Goal: Task Accomplishment & Management: Manage account settings

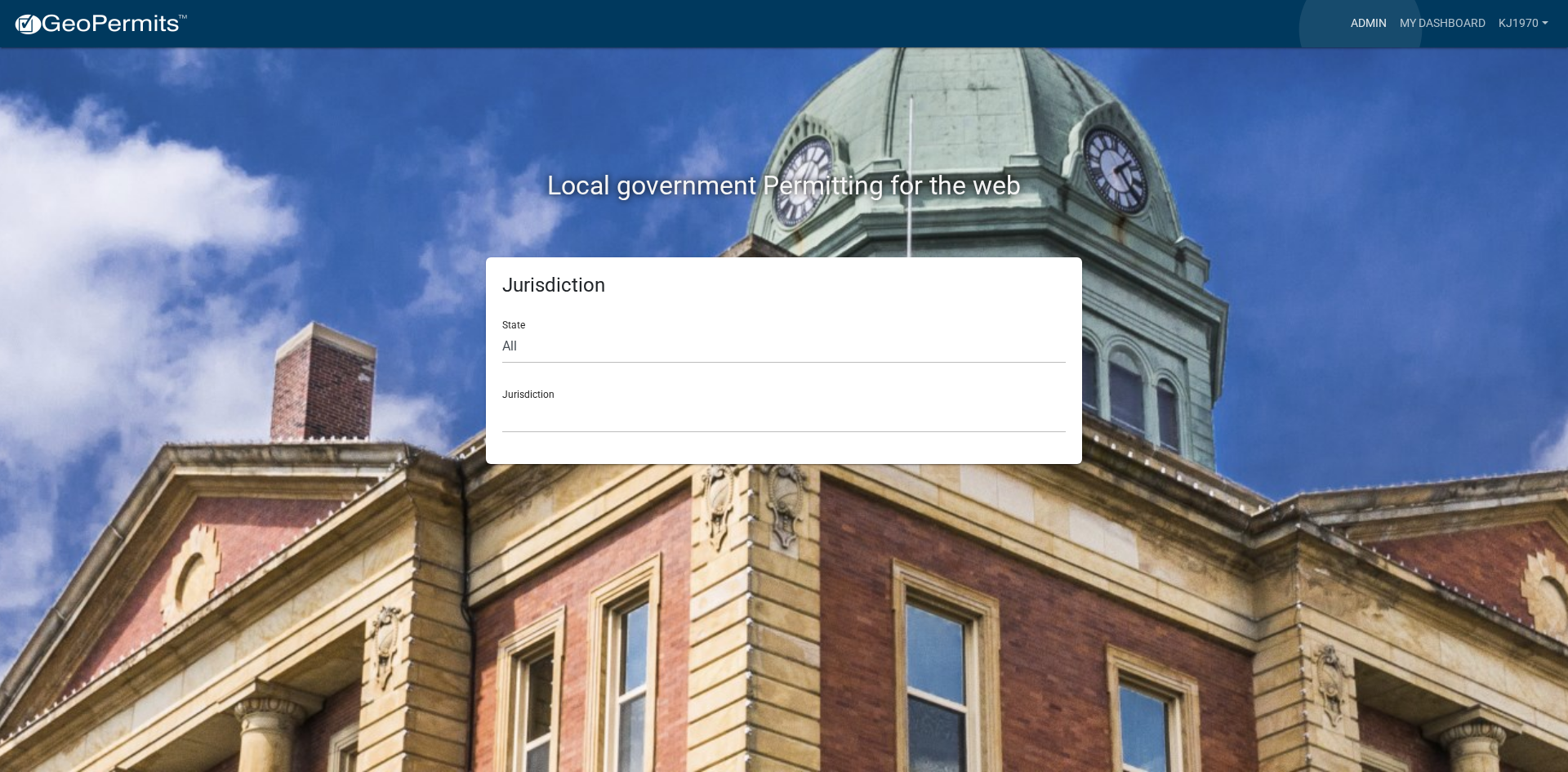
click at [1361, 29] on link "Admin" at bounding box center [1368, 24] width 49 height 31
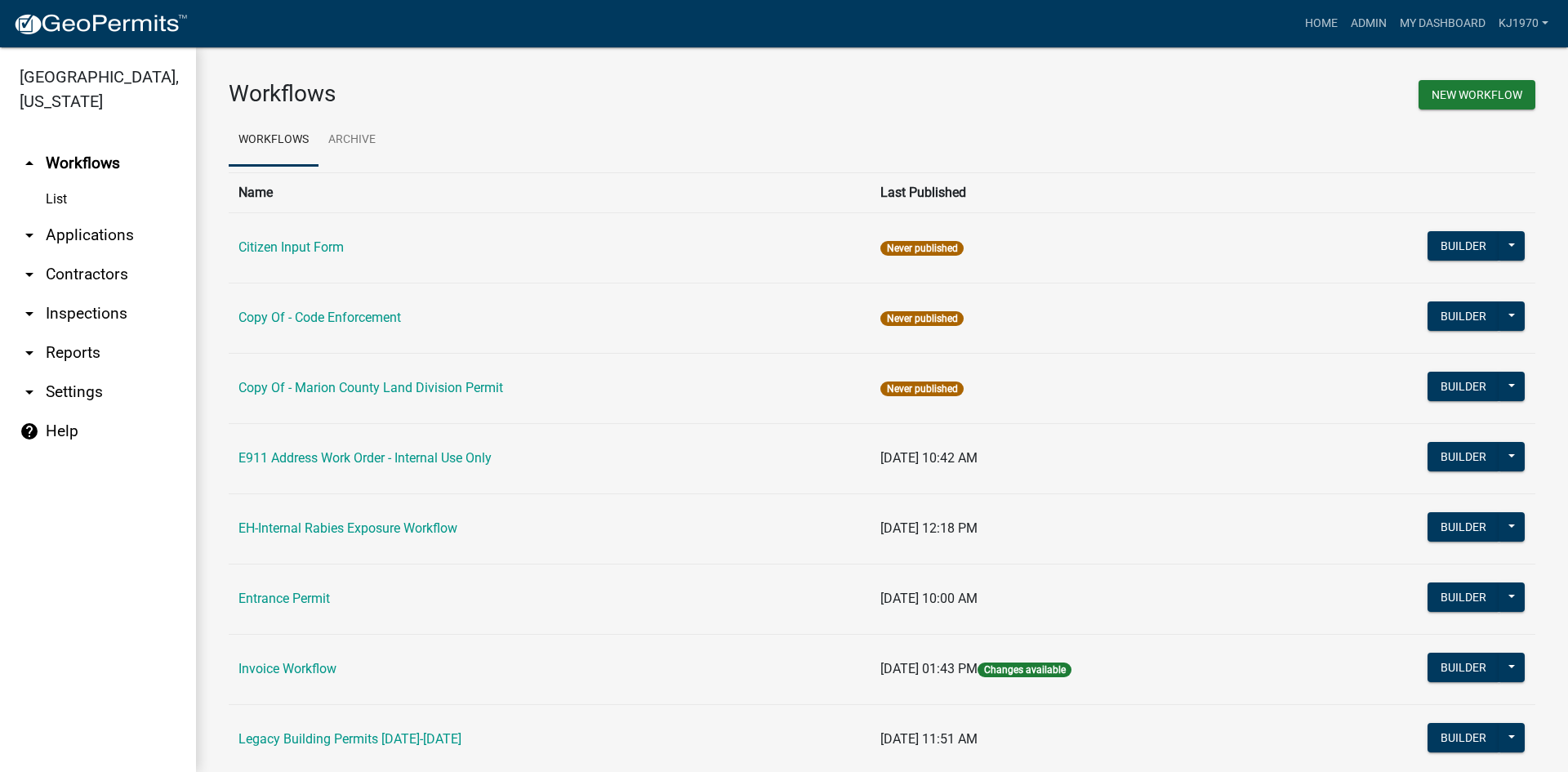
click at [99, 215] on link "arrow_drop_down Applications" at bounding box center [98, 235] width 196 height 39
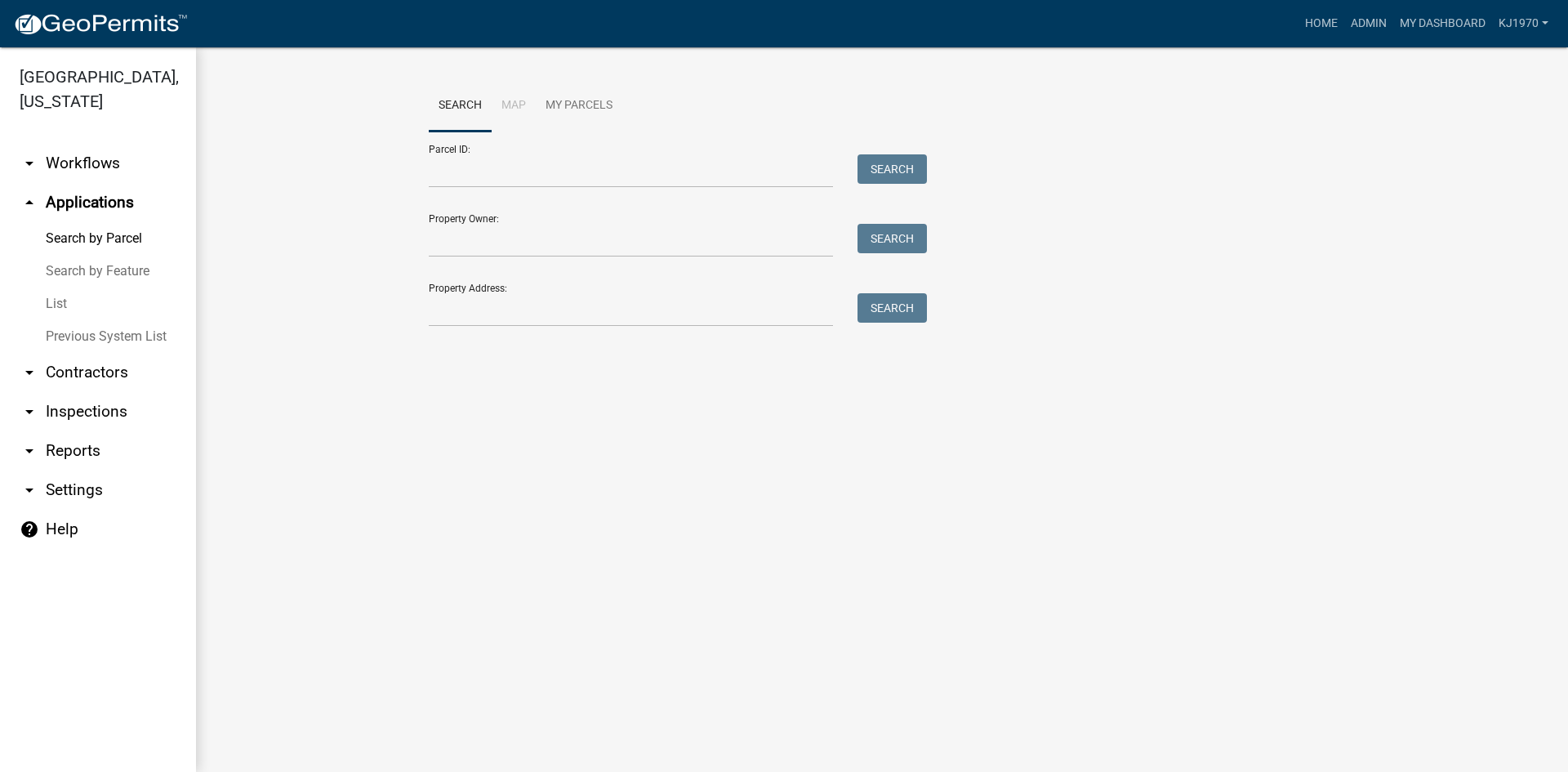
click at [59, 288] on link "List" at bounding box center [98, 304] width 196 height 33
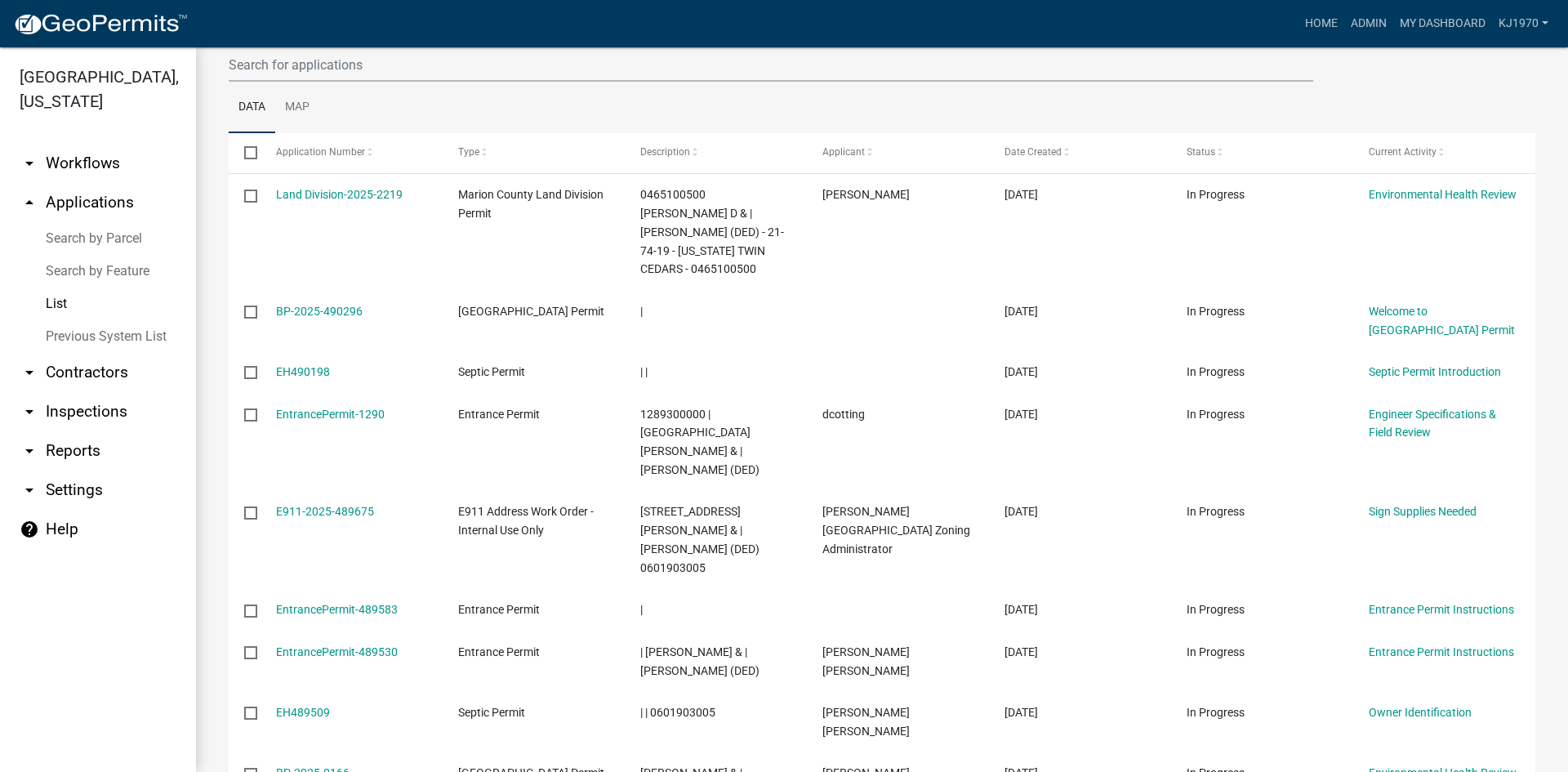
scroll to position [337, 0]
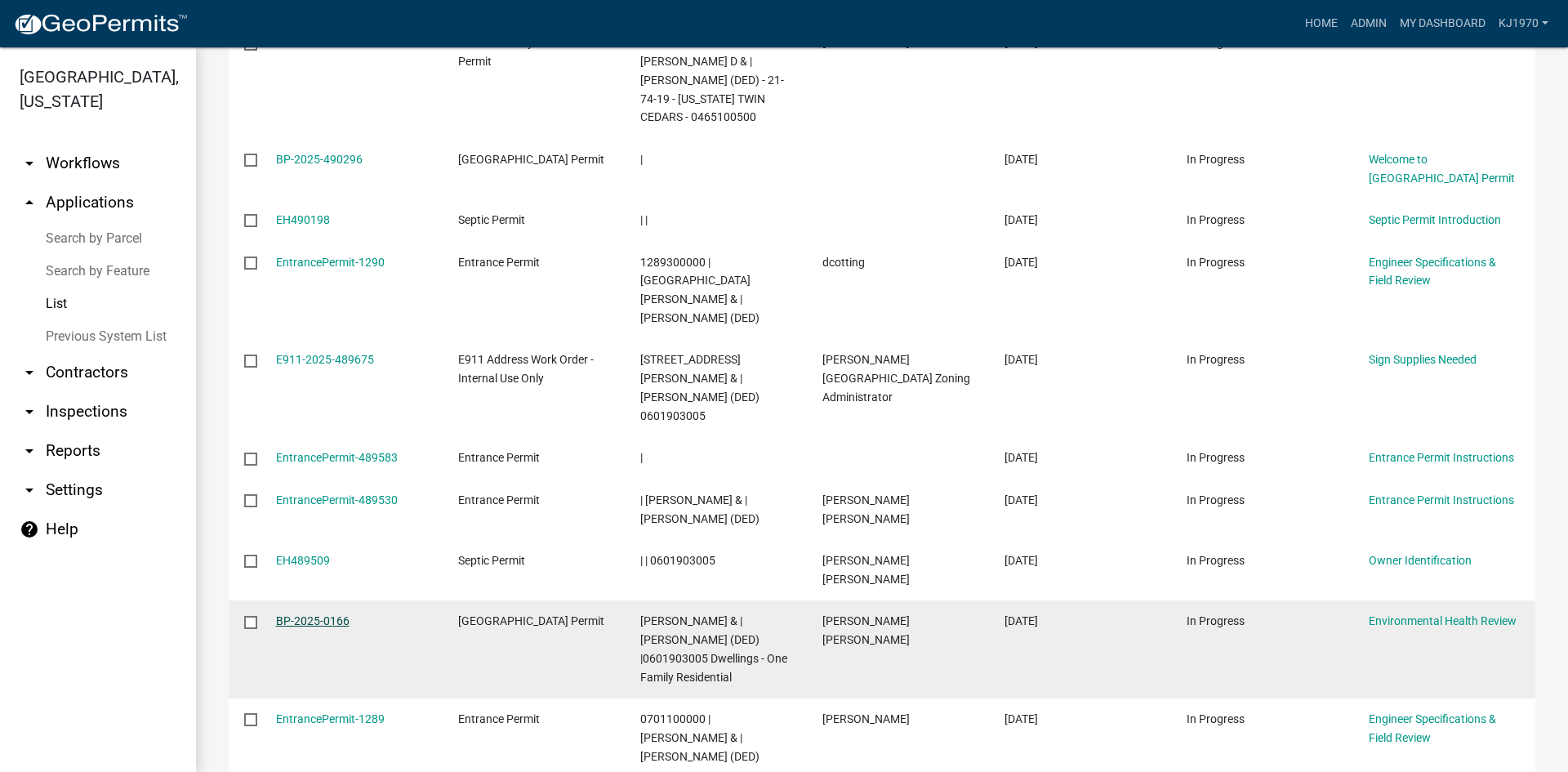
click at [323, 614] on link "BP-2025-0166" at bounding box center [313, 621] width 73 height 13
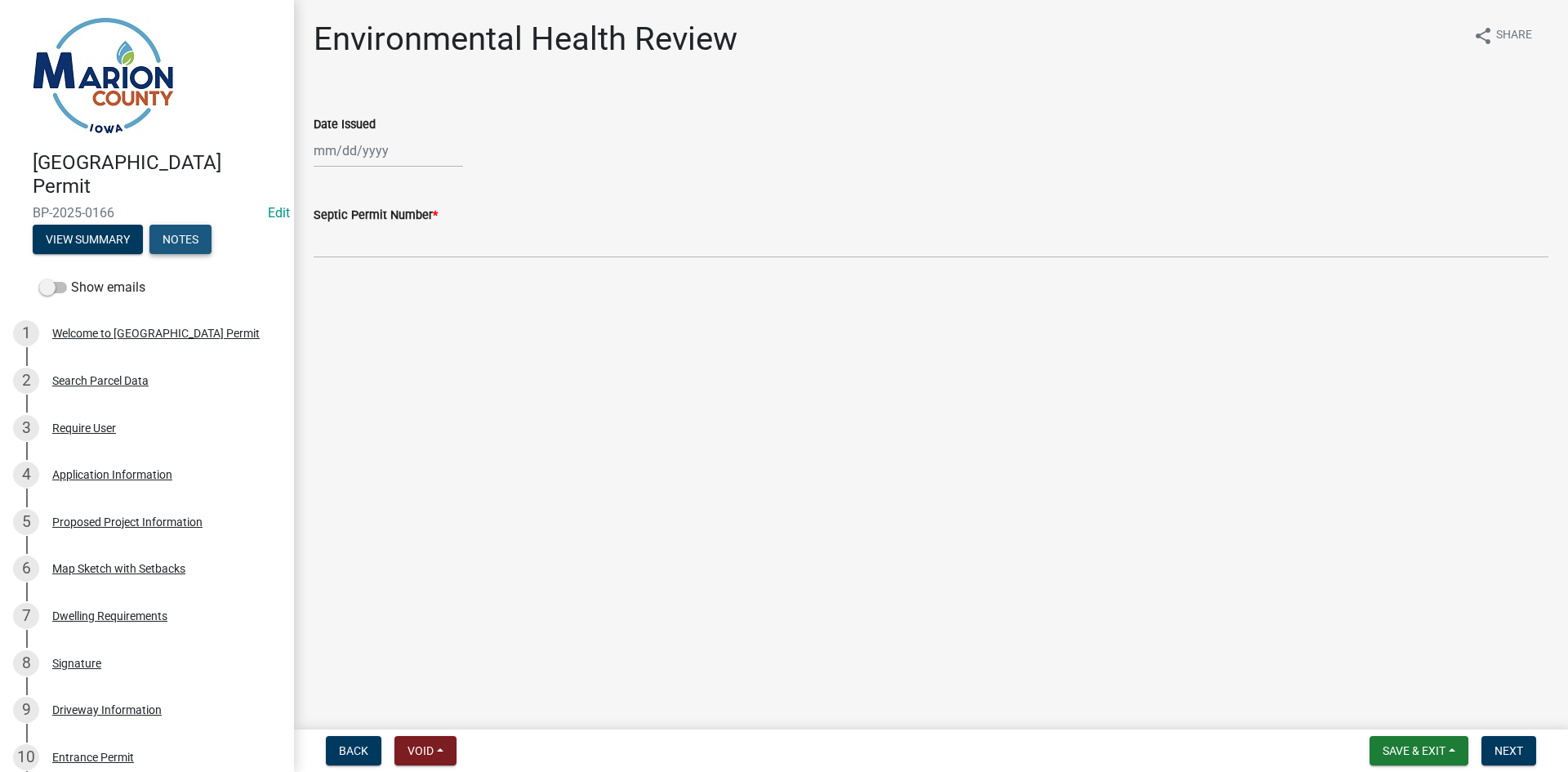
click at [195, 236] on button "Notes" at bounding box center [181, 239] width 62 height 29
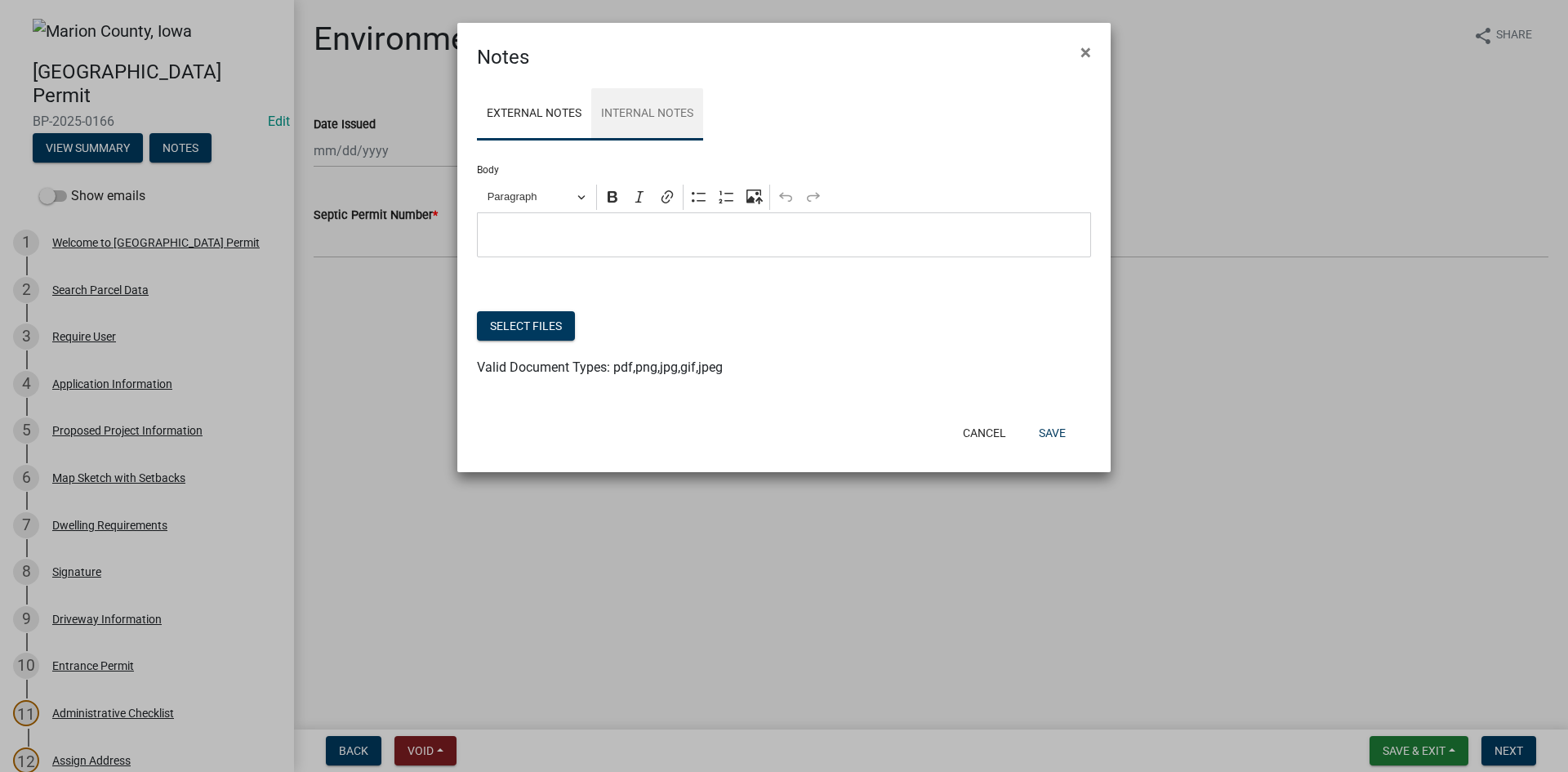
click at [631, 106] on link "Internal Notes" at bounding box center [647, 114] width 112 height 52
click at [530, 322] on button "Select files" at bounding box center [525, 325] width 98 height 29
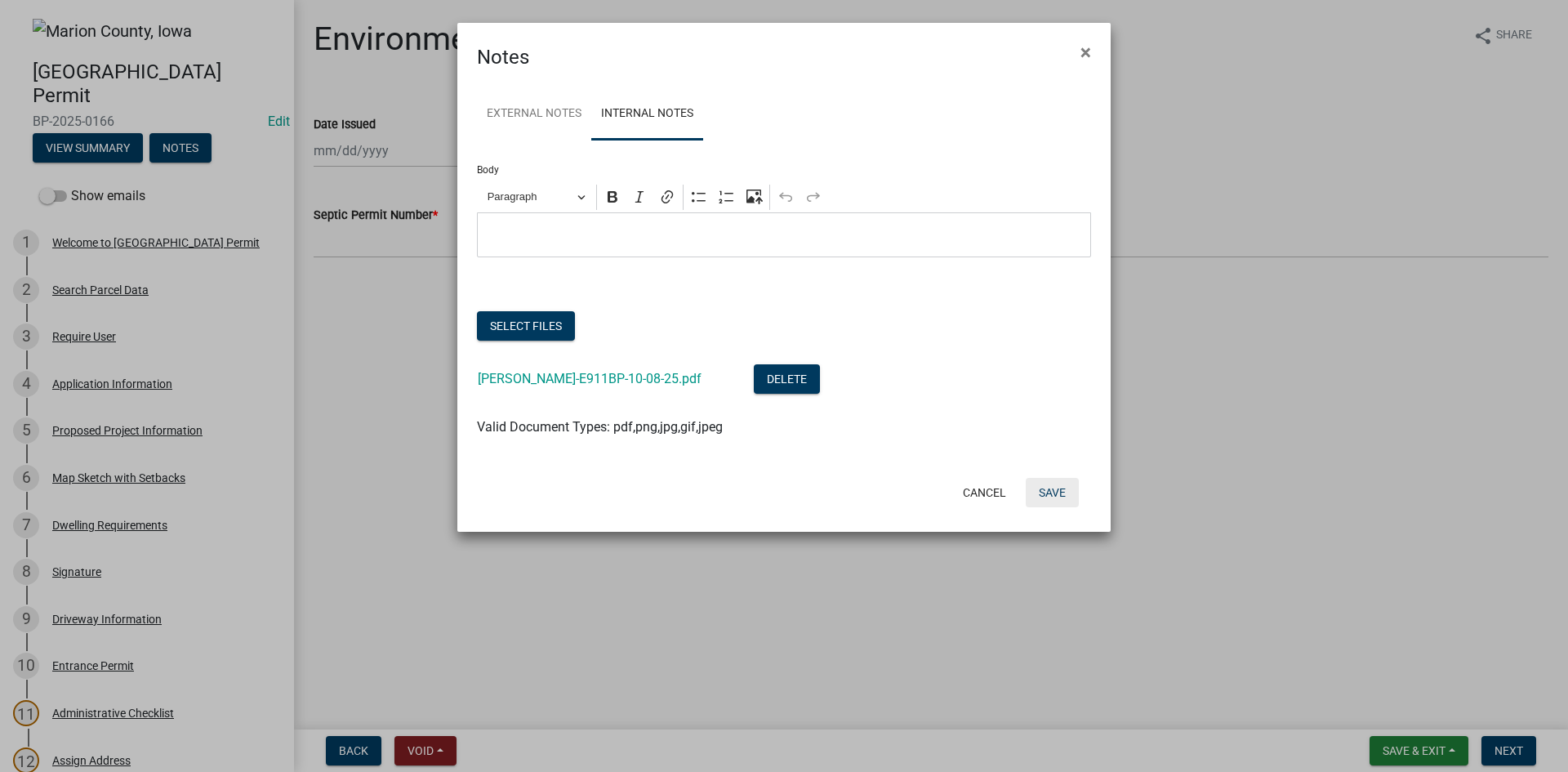
click at [1054, 492] on button "Save" at bounding box center [1052, 492] width 53 height 29
